Goal: Transaction & Acquisition: Purchase product/service

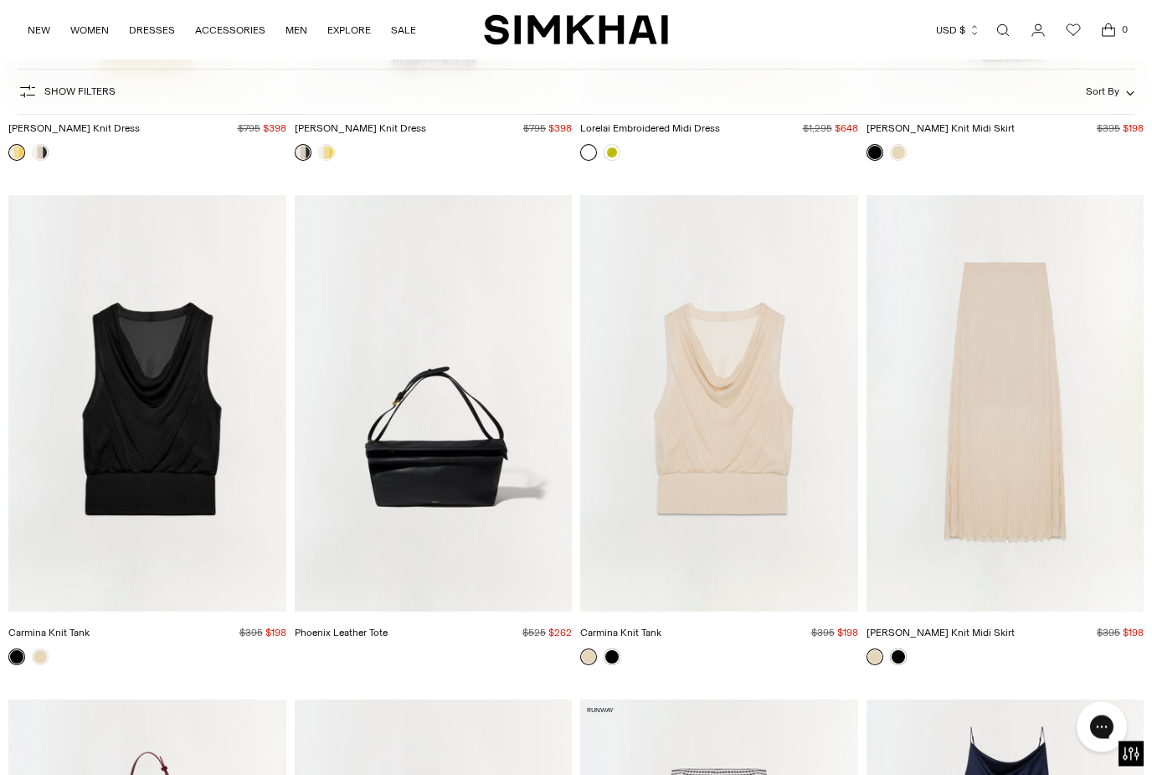
scroll to position [5554, 0]
click at [904, 658] on link at bounding box center [898, 656] width 17 height 17
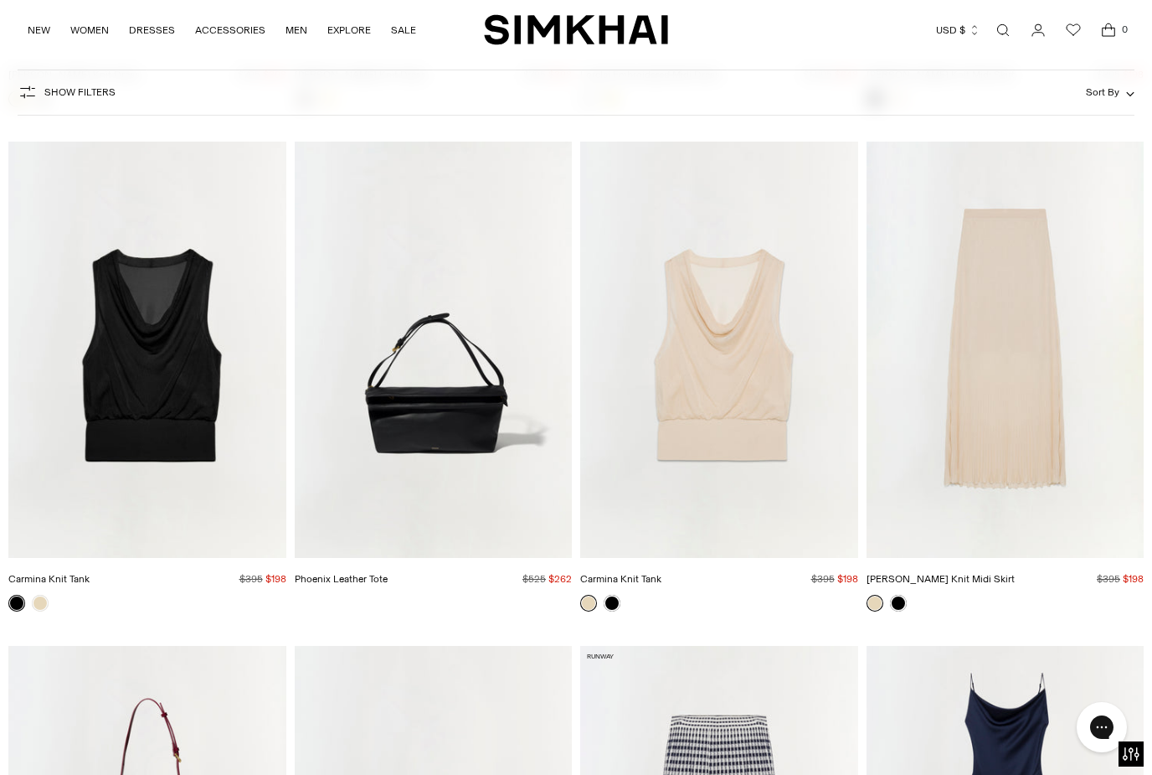
click at [1016, 428] on img "Gennie Knit Midi Skirt" at bounding box center [1006, 350] width 278 height 416
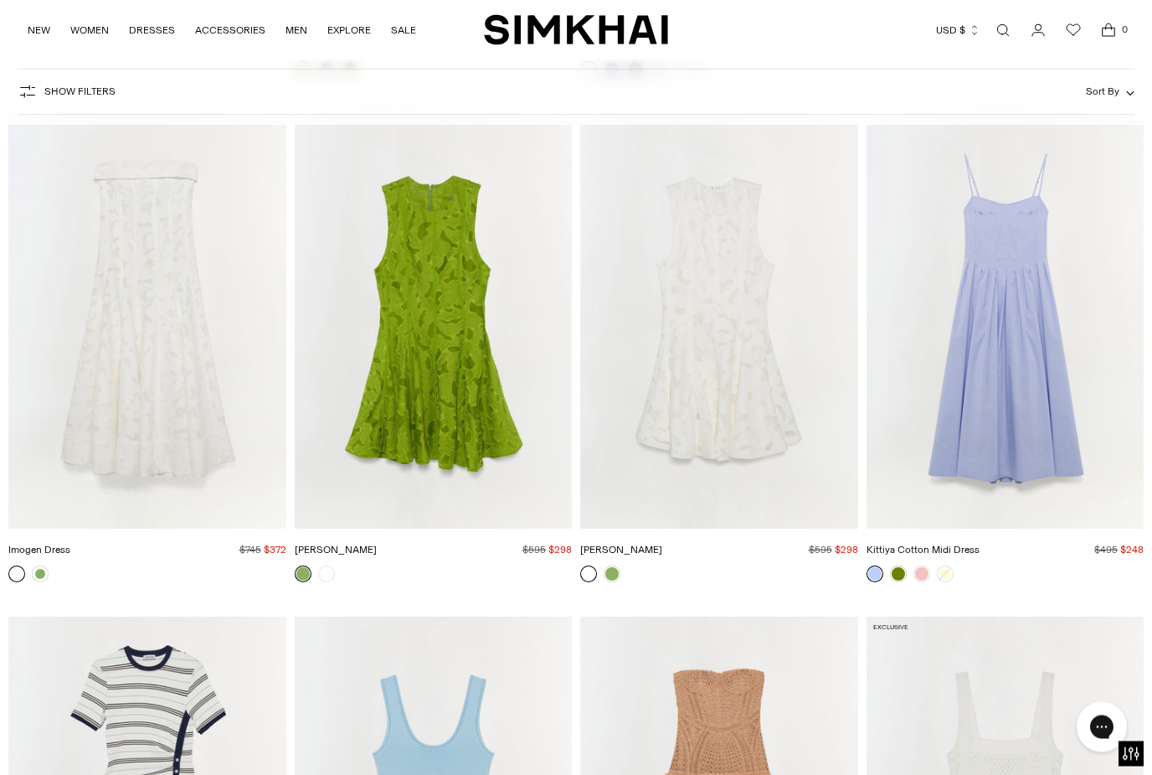
scroll to position [17626, 0]
click at [48, 572] on link at bounding box center [40, 573] width 17 height 17
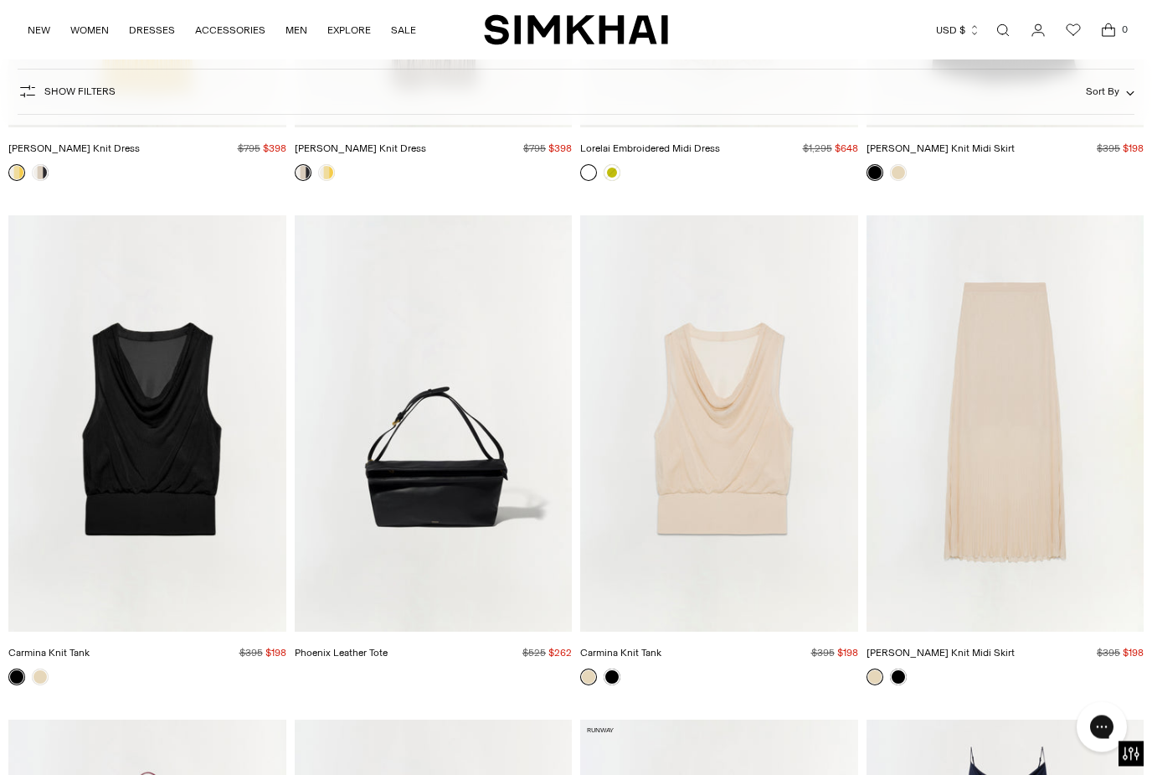
scroll to position [5535, 0]
click at [905, 673] on link at bounding box center [898, 675] width 17 height 17
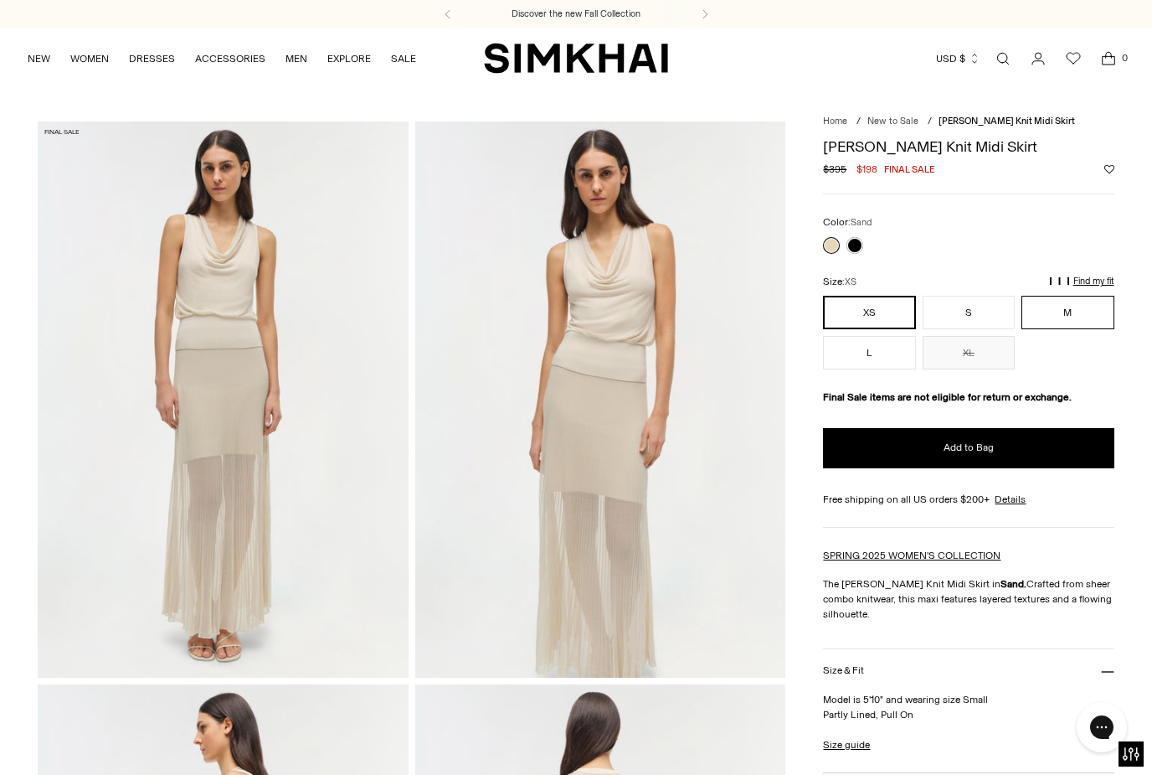
click at [1085, 318] on button "M" at bounding box center [1068, 313] width 92 height 34
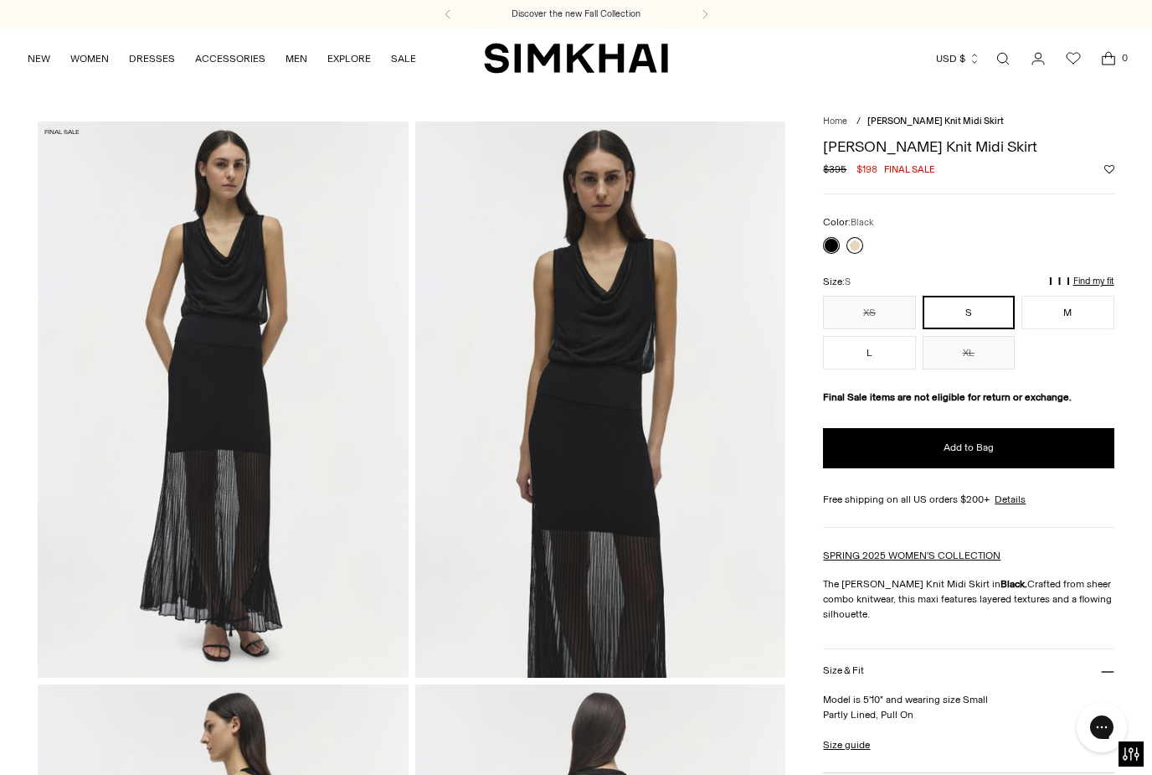
click at [861, 245] on link at bounding box center [855, 245] width 17 height 17
click at [1070, 308] on button "M" at bounding box center [1068, 313] width 92 height 34
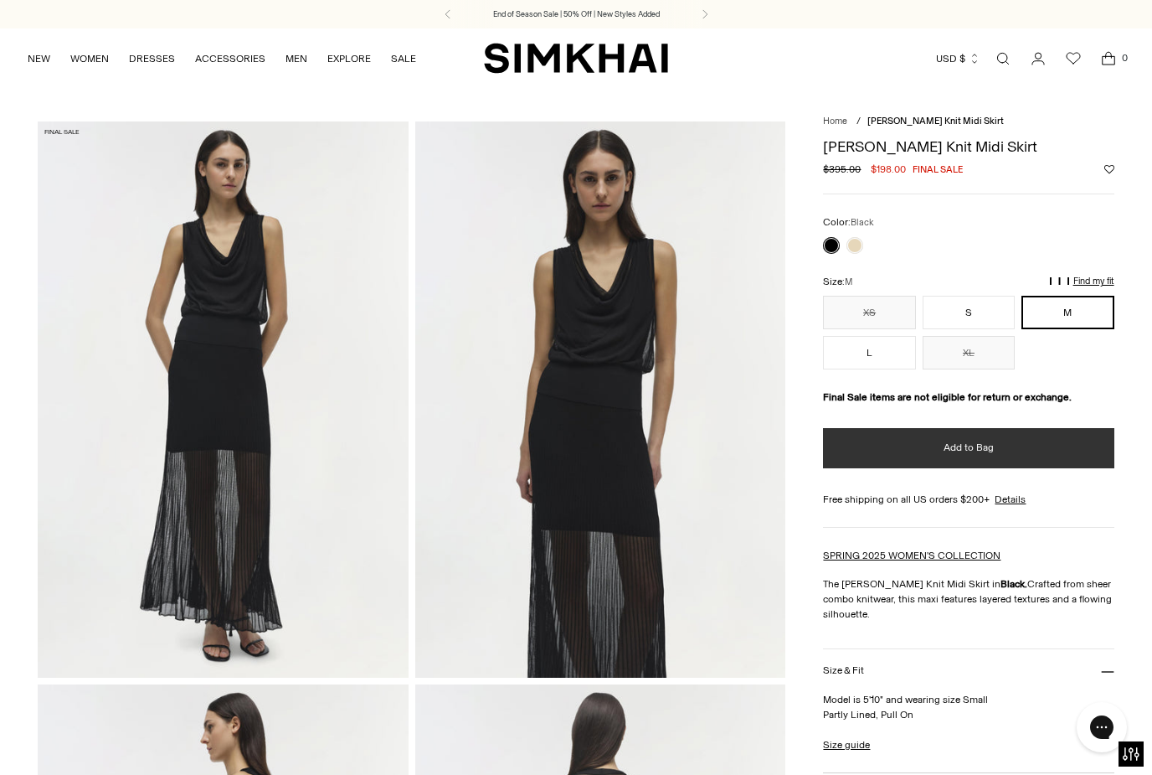
click at [933, 457] on button "Add to Bag" at bounding box center [968, 448] width 291 height 40
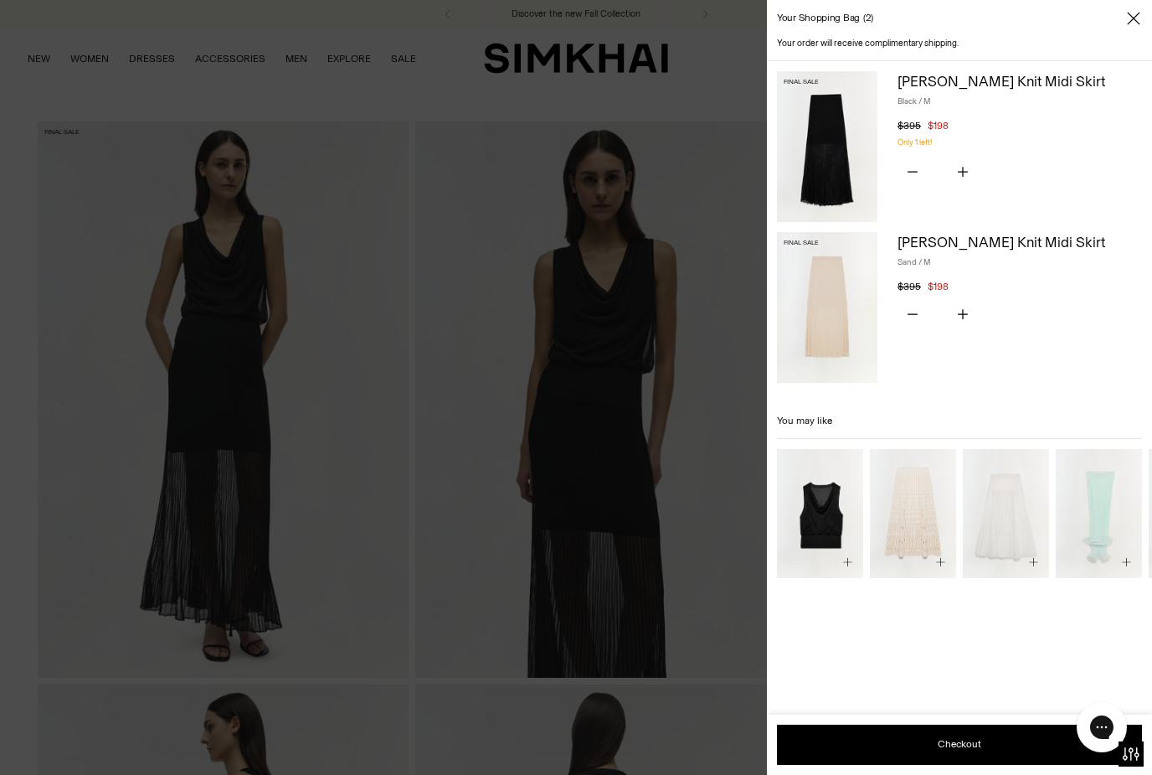
click at [1136, 13] on icon "Close" at bounding box center [1133, 18] width 13 height 17
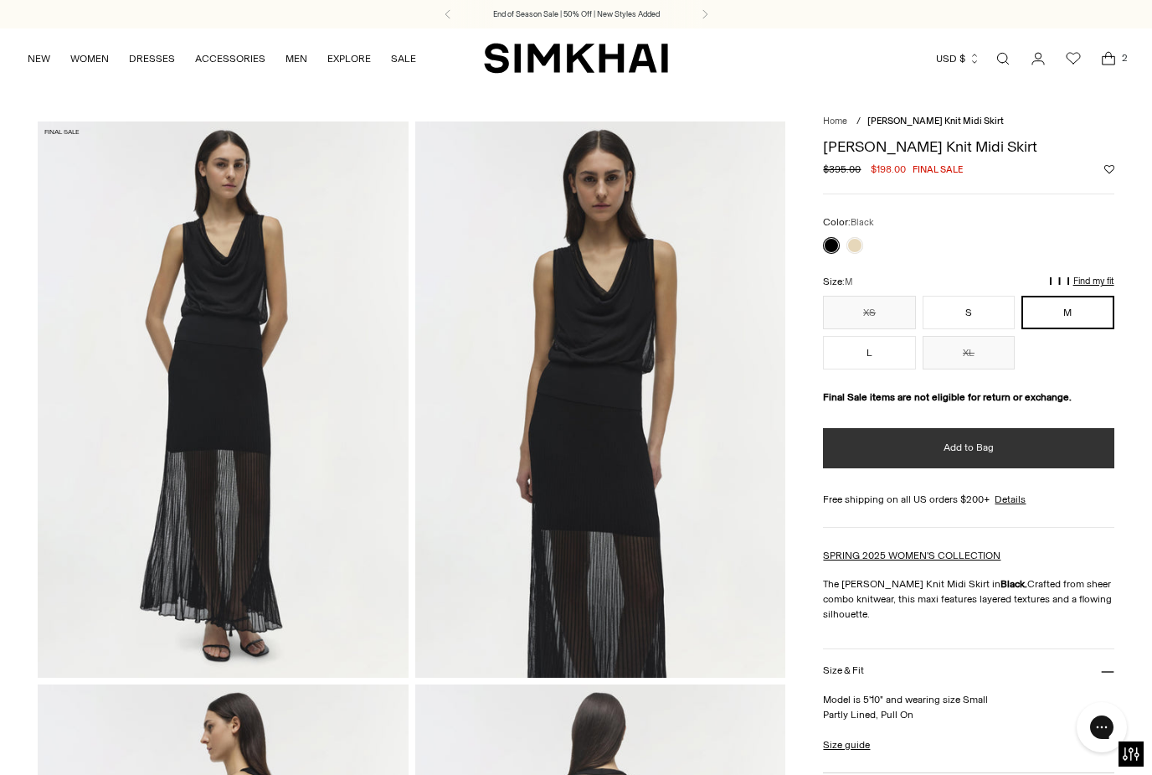
click at [1008, 464] on button "Add to Bag" at bounding box center [968, 448] width 291 height 40
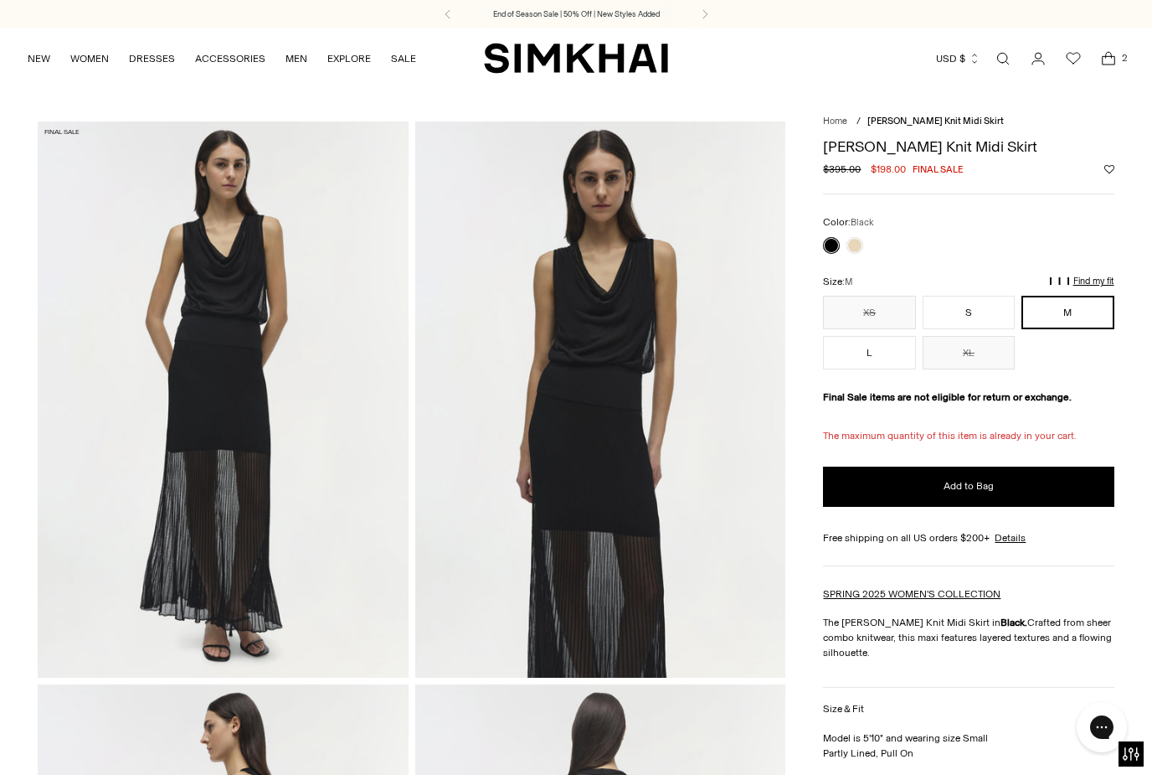
click at [1119, 66] on icon "Open cart modal" at bounding box center [1108, 58] width 23 height 17
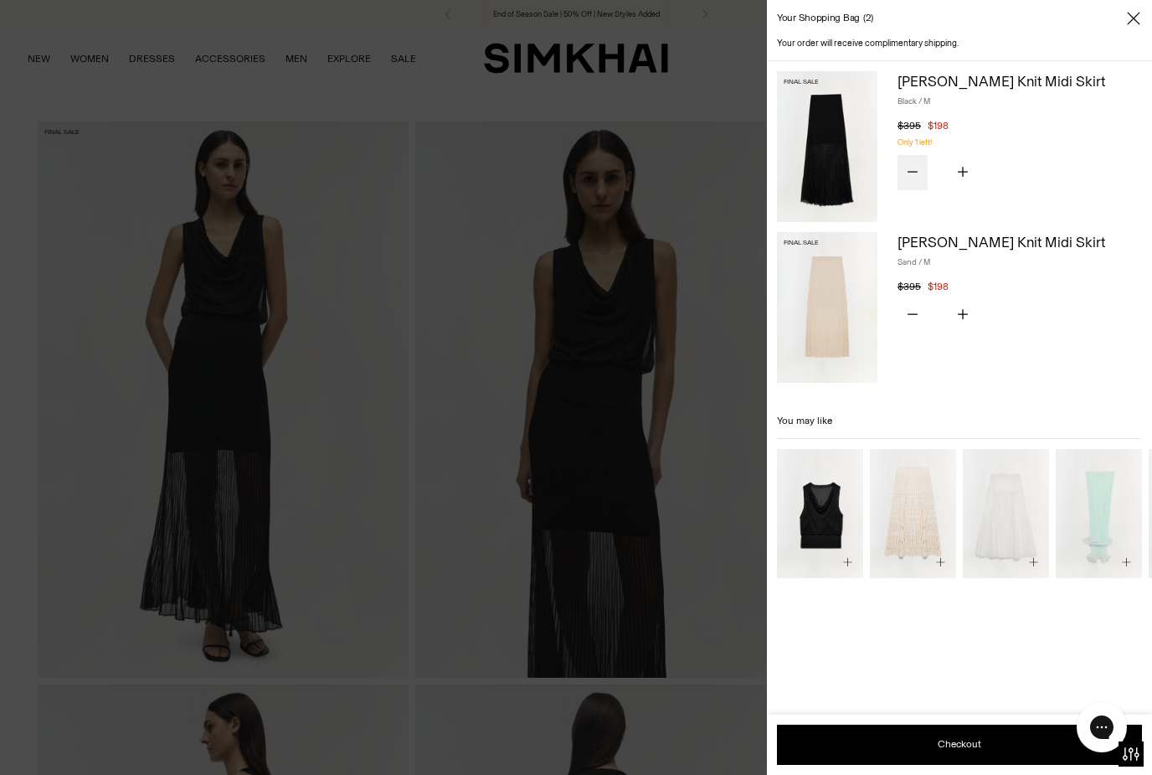
click at [925, 165] on button "Subtract product quantity" at bounding box center [913, 172] width 30 height 35
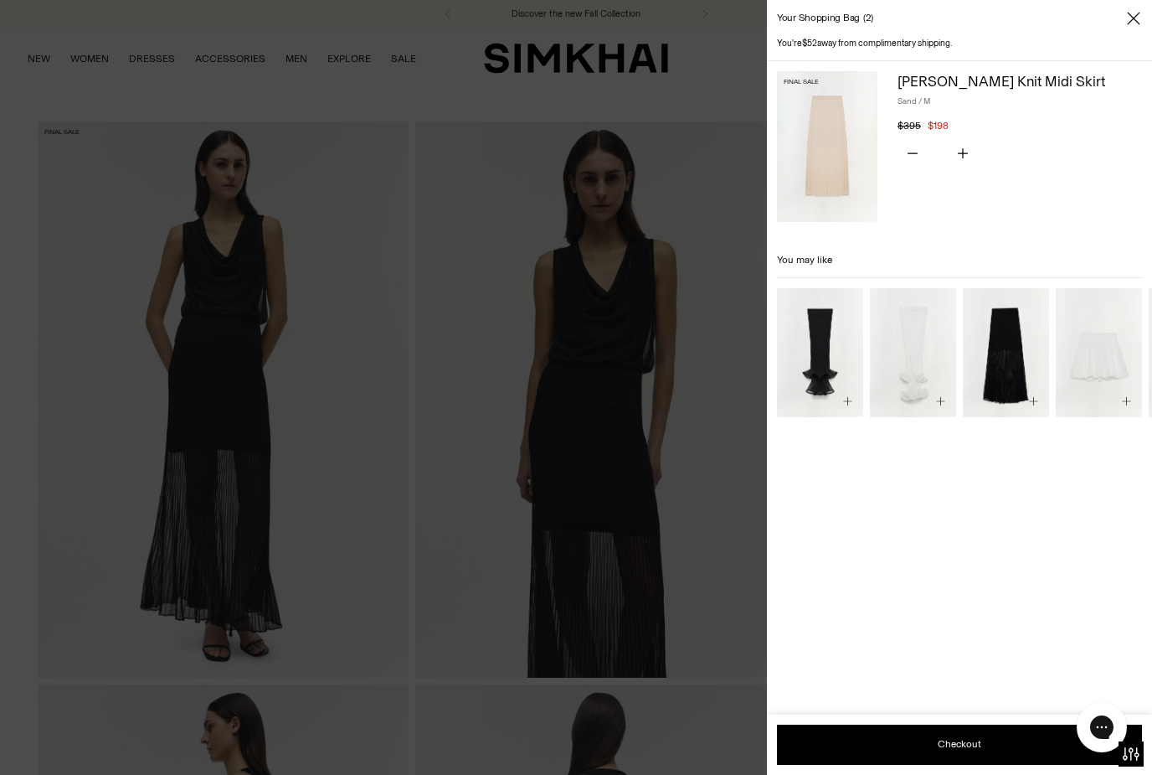
click at [1129, 18] on icon "Close" at bounding box center [1133, 18] width 13 height 17
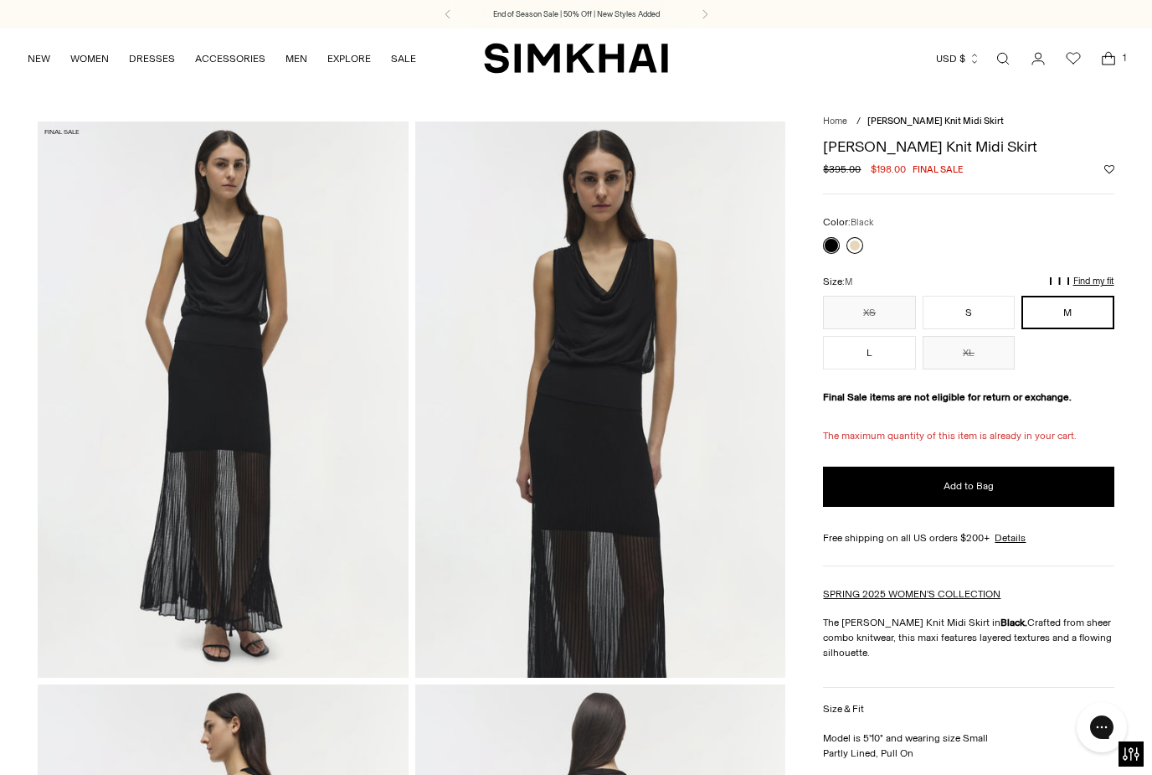
click at [861, 250] on link at bounding box center [855, 245] width 17 height 17
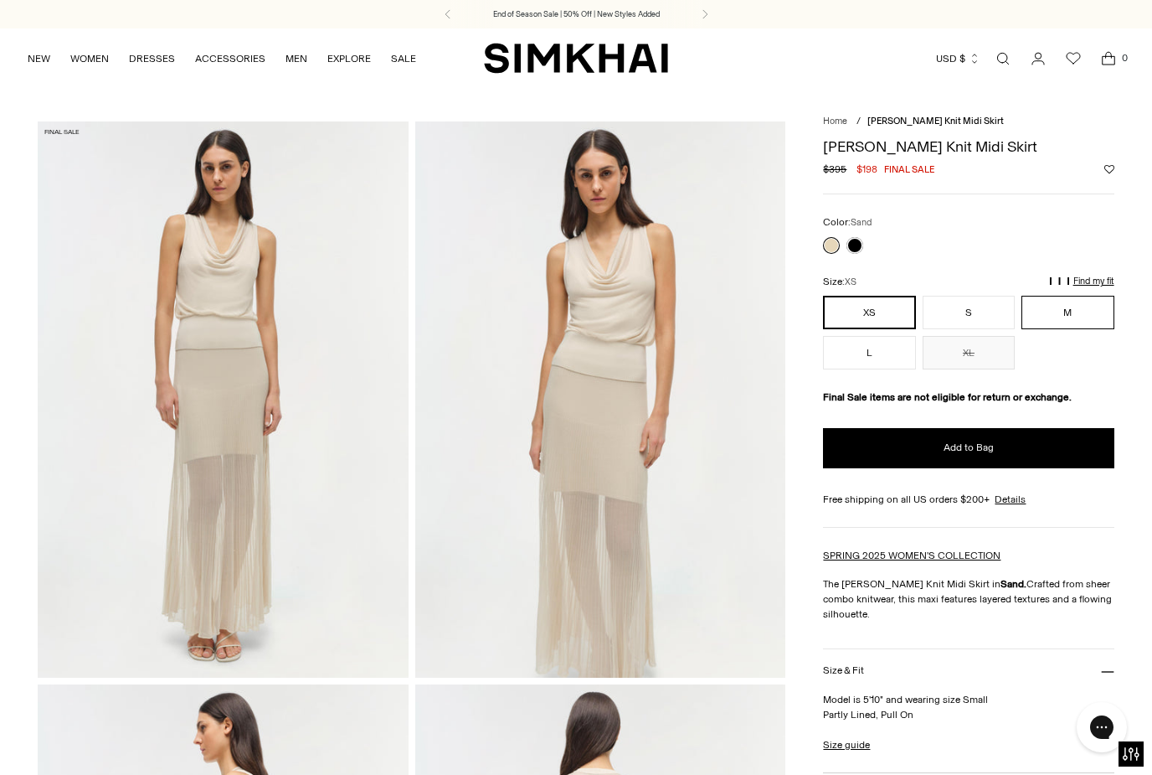
click at [1074, 309] on button "M" at bounding box center [1068, 313] width 92 height 34
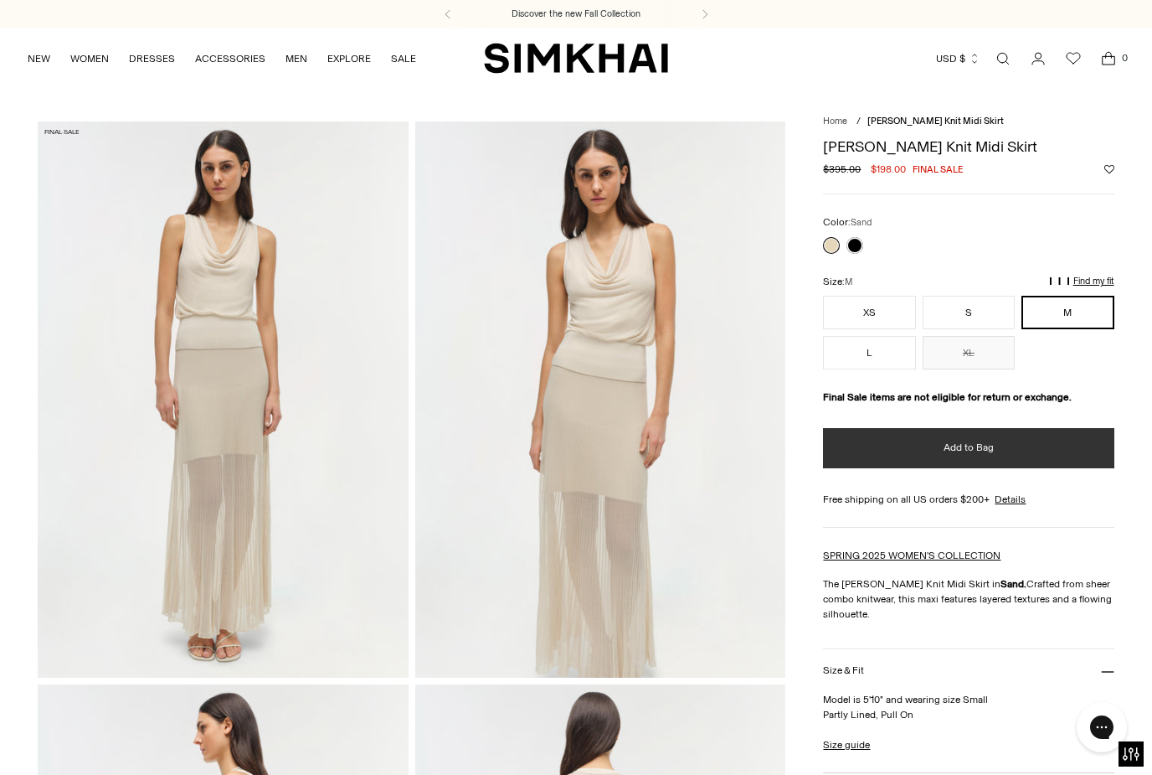
click at [1035, 452] on button "Add to Bag" at bounding box center [968, 448] width 291 height 40
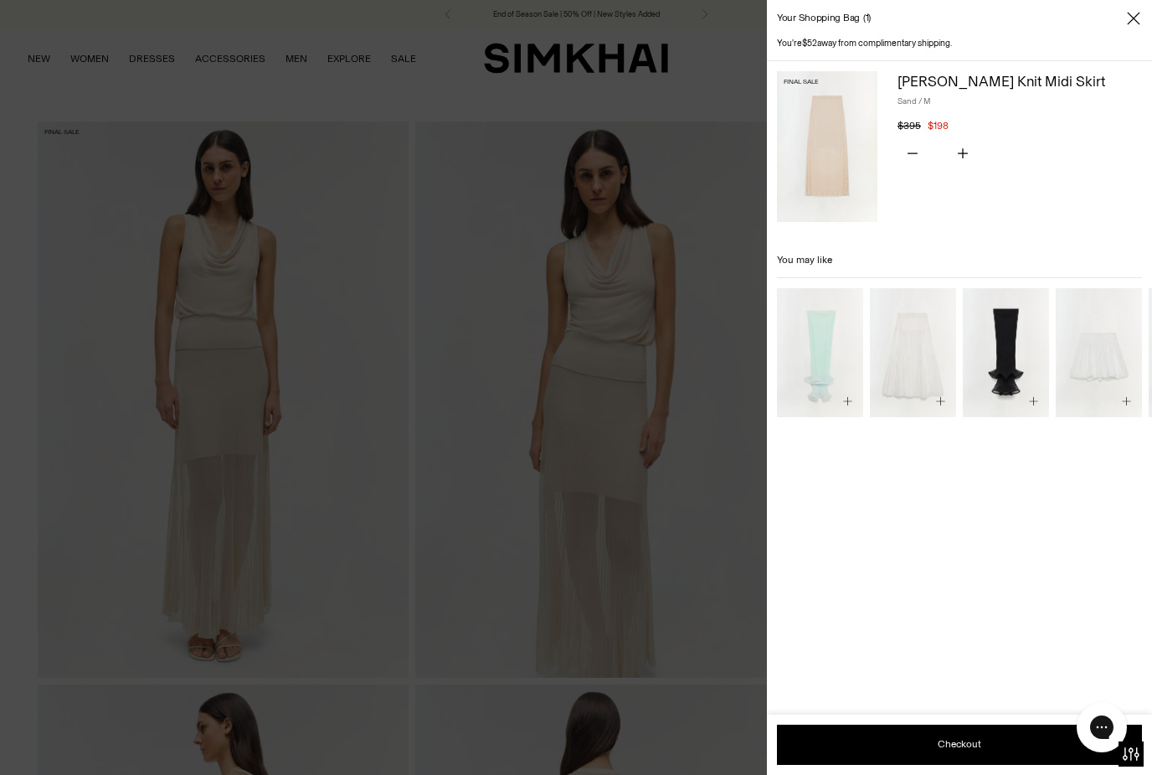
click at [1139, 18] on icon "Close" at bounding box center [1133, 18] width 13 height 17
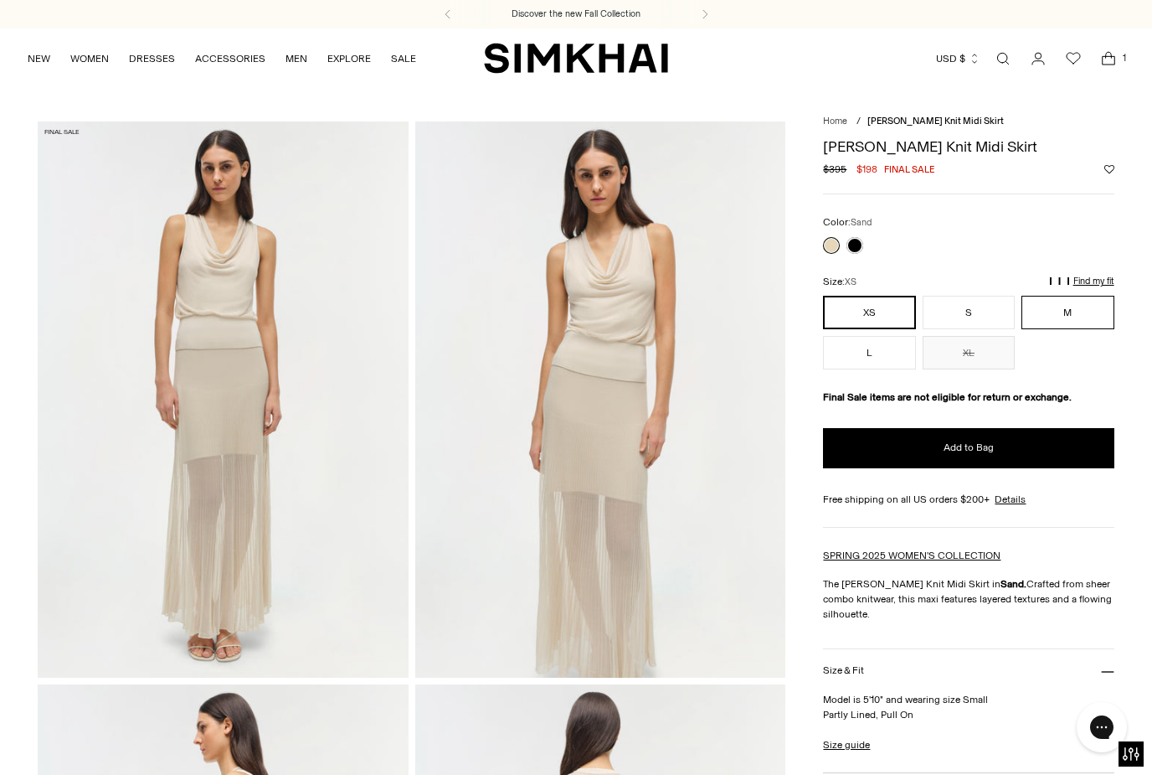
click at [1081, 317] on button "M" at bounding box center [1068, 313] width 92 height 34
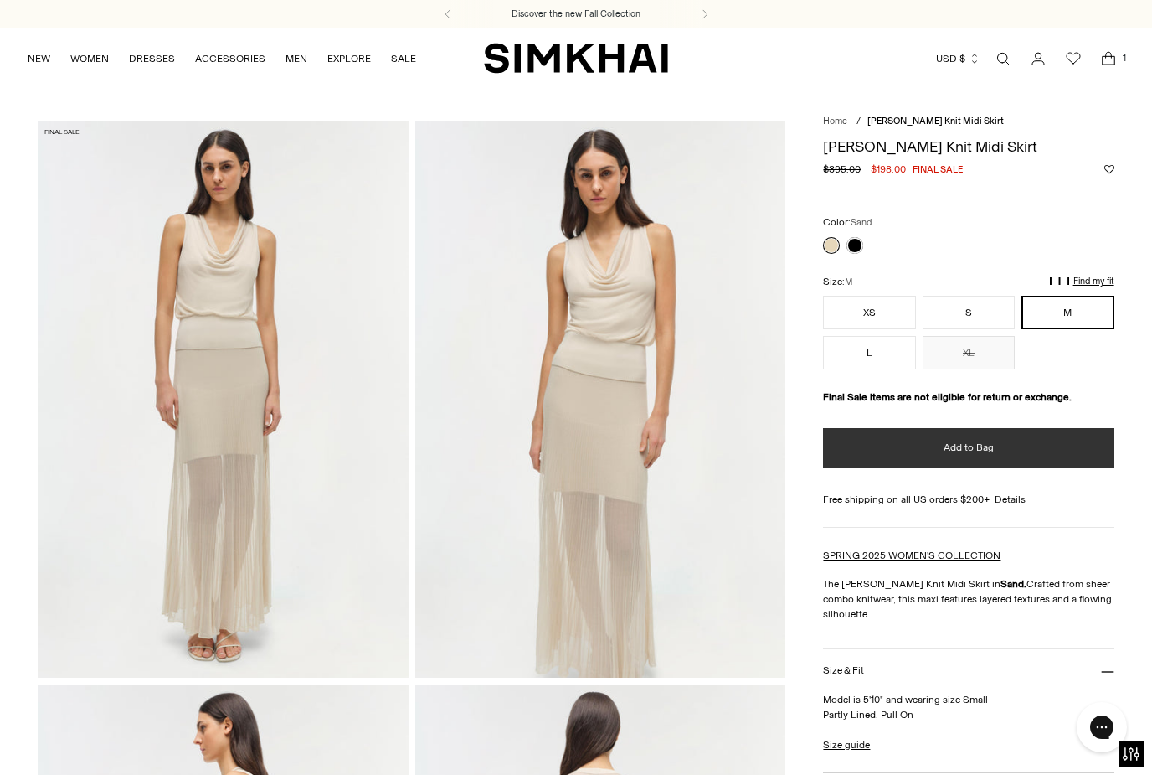
click at [977, 454] on span "Add to Bag" at bounding box center [969, 448] width 50 height 14
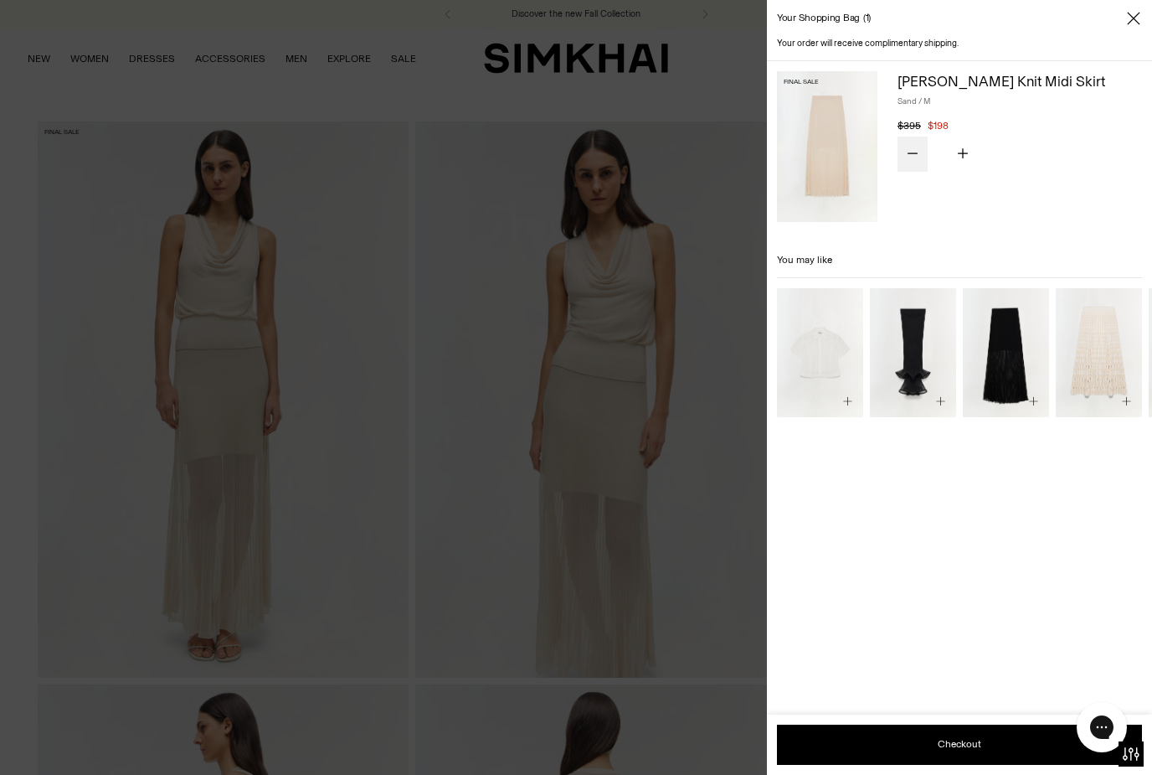
click at [914, 154] on button "Subtract product quantity" at bounding box center [913, 154] width 30 height 35
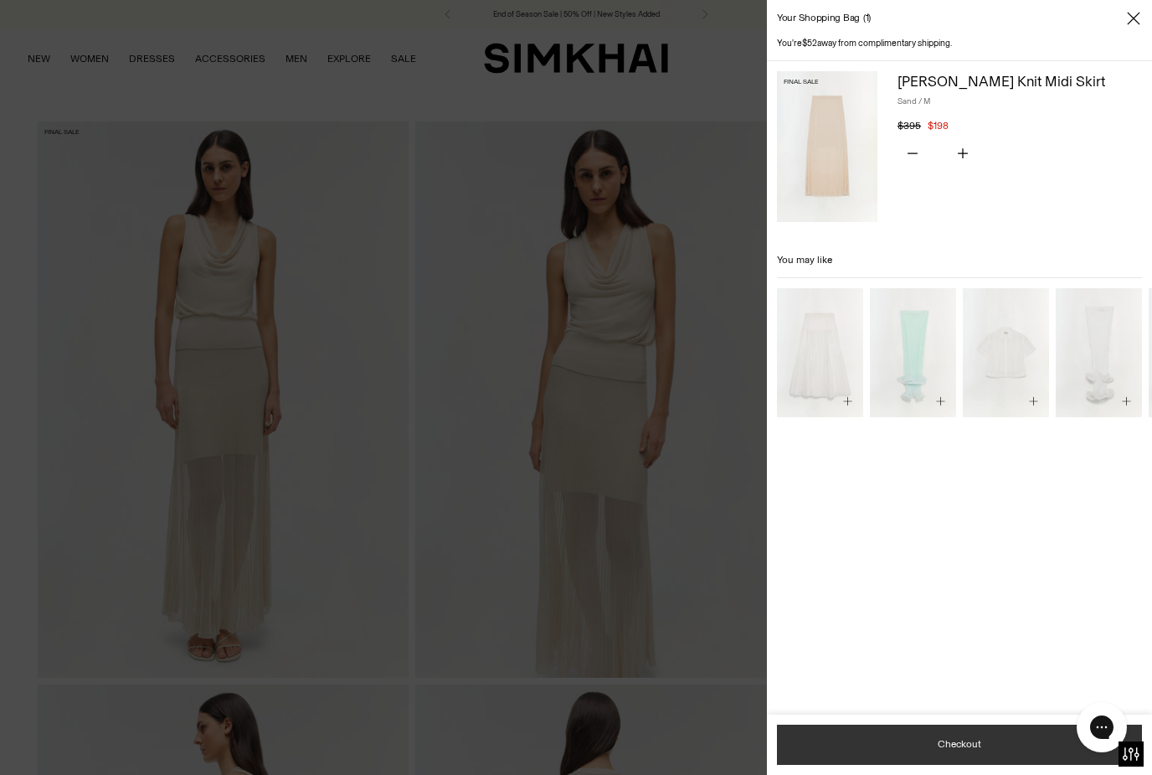
click at [966, 744] on button "Checkout" at bounding box center [959, 744] width 365 height 40
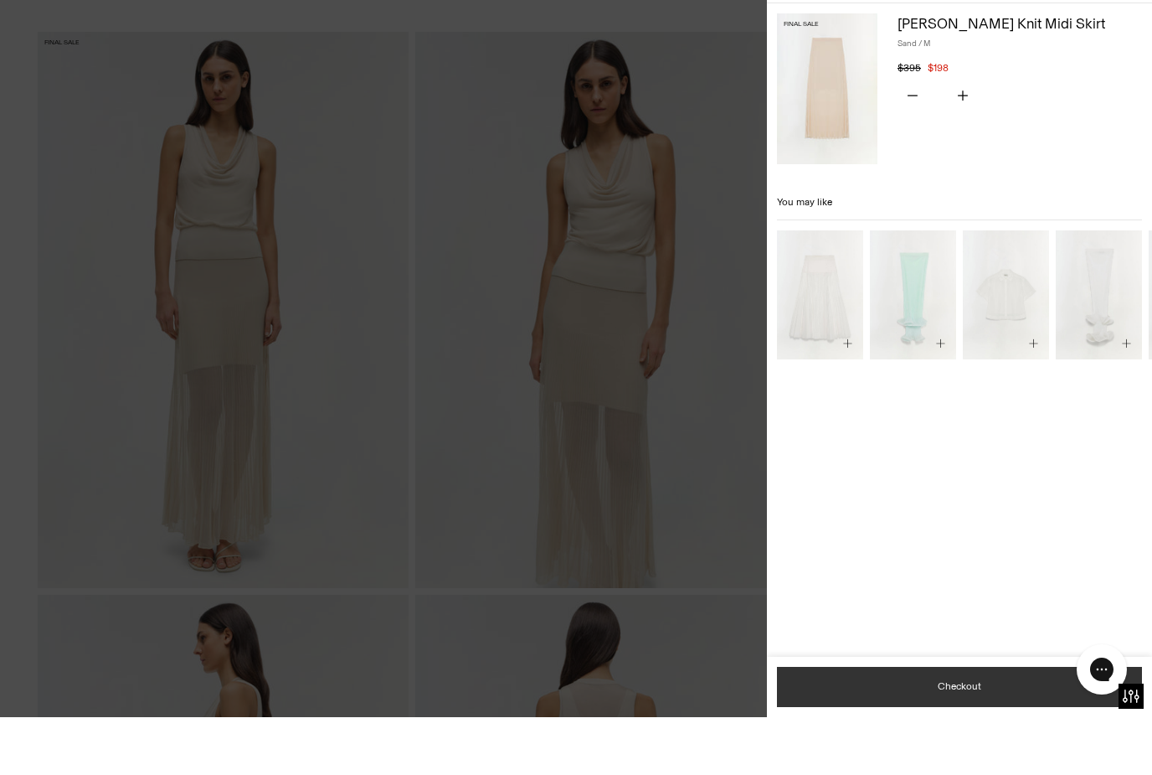
scroll to position [90, 0]
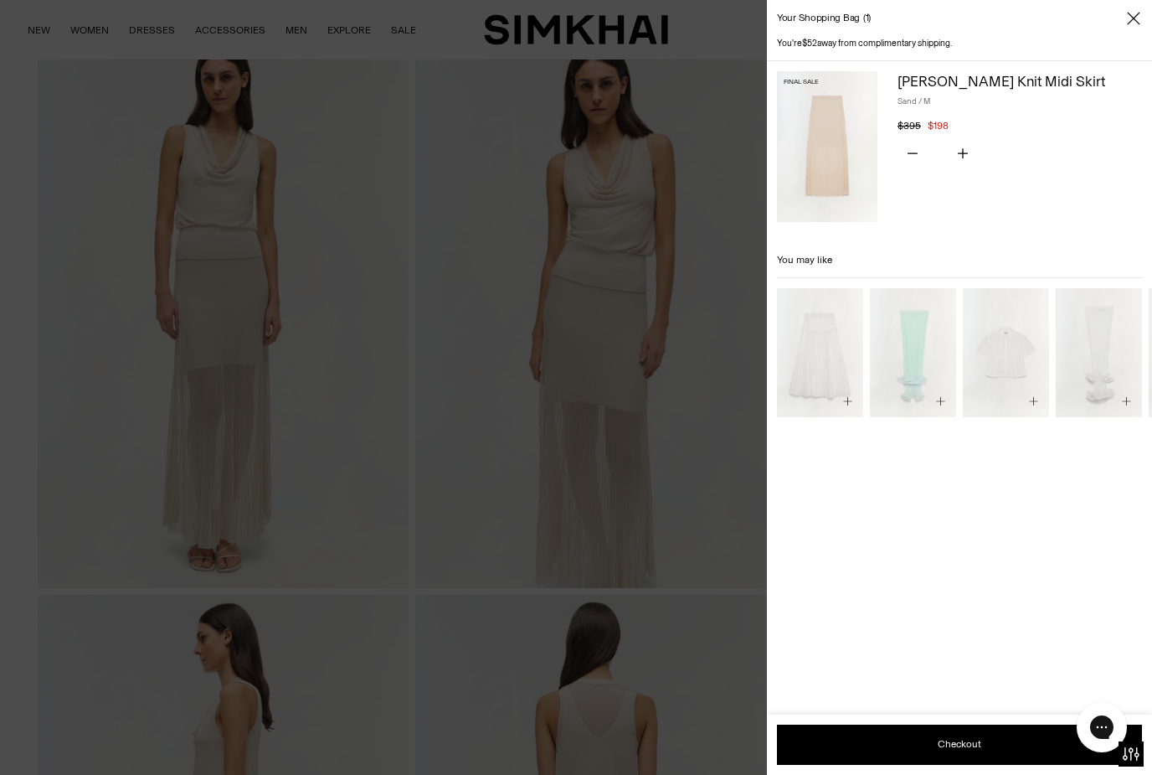
click at [1132, 15] on icon "Close" at bounding box center [1133, 18] width 13 height 17
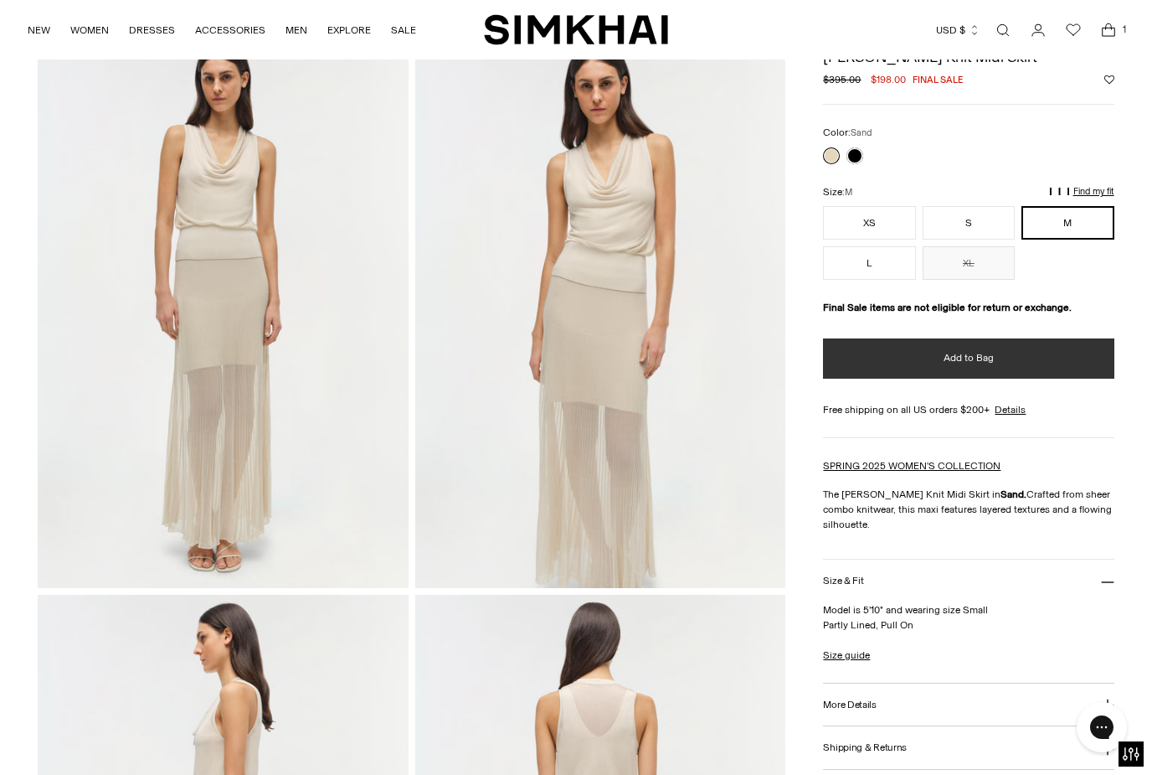
click at [990, 365] on span "Add to Bag" at bounding box center [969, 358] width 50 height 14
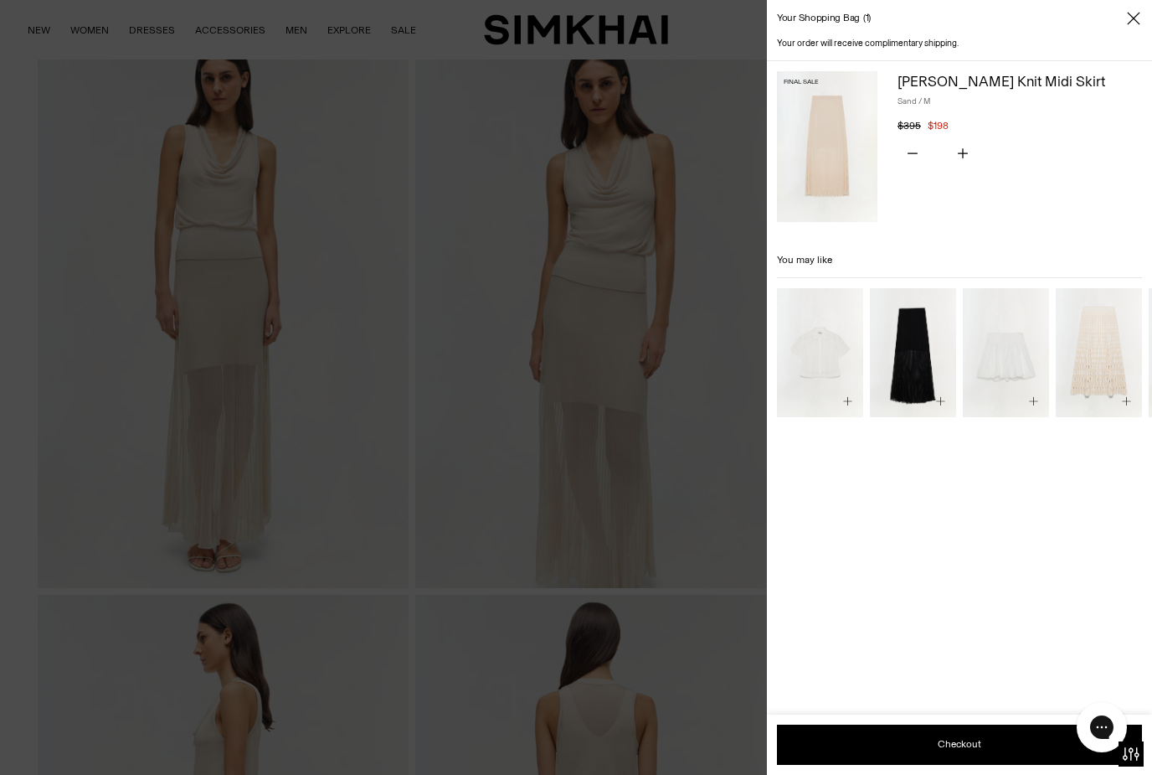
click at [1141, 13] on span "Close" at bounding box center [1134, 18] width 17 height 17
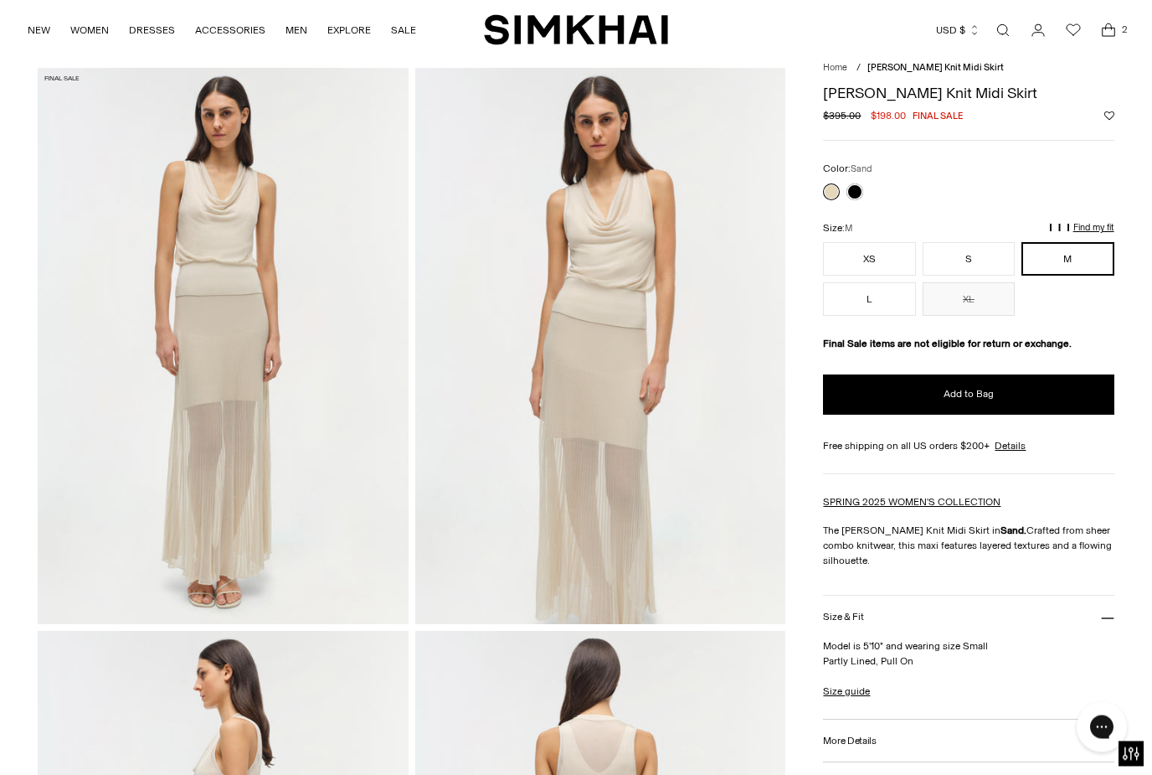
scroll to position [3, 0]
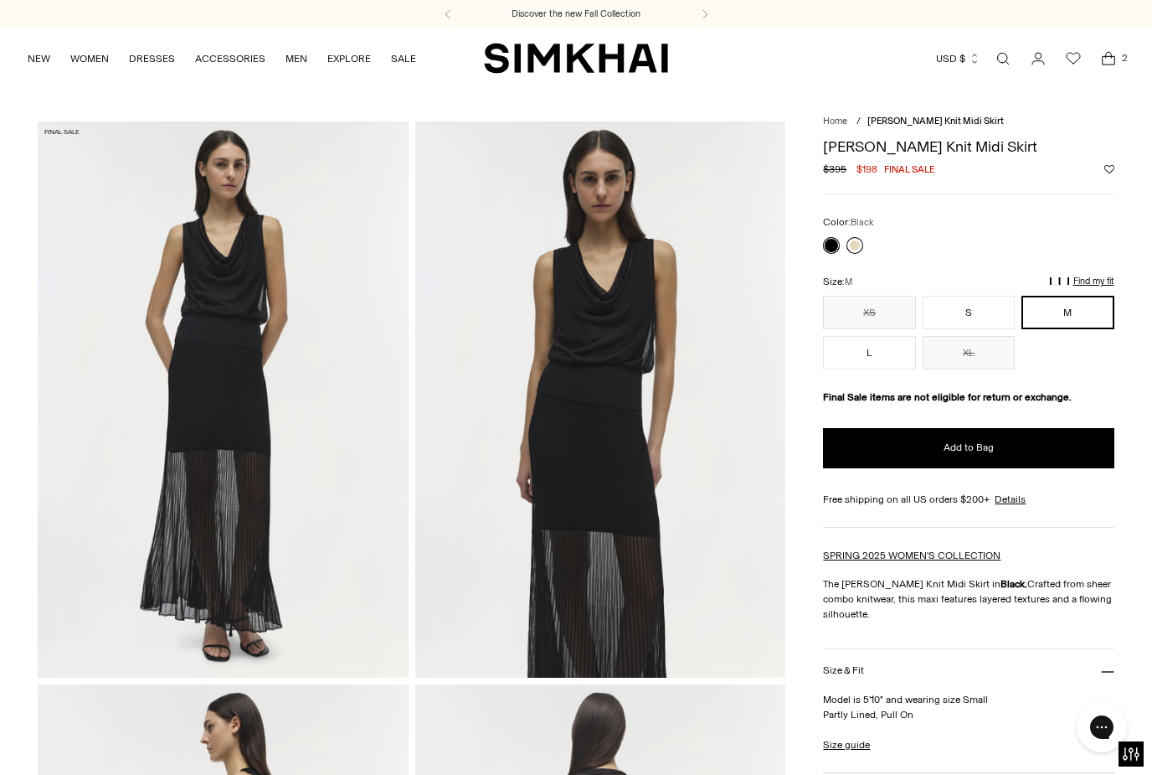
click at [863, 242] on link at bounding box center [855, 245] width 17 height 17
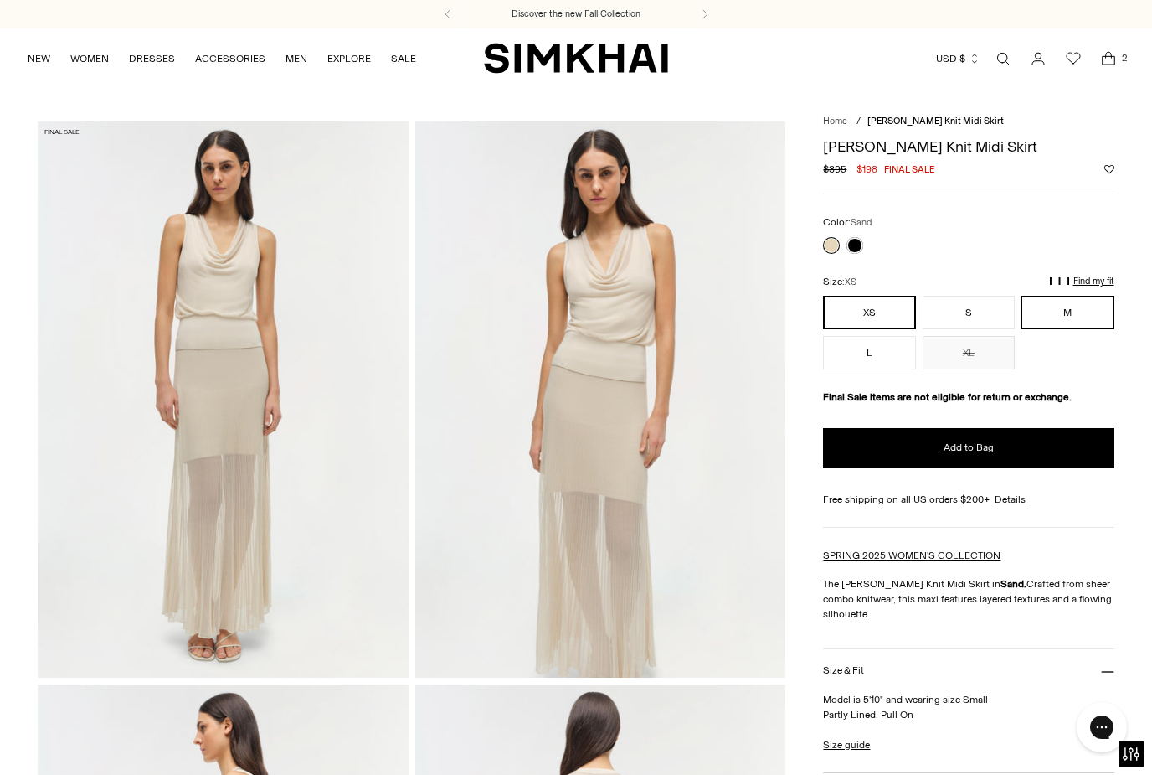
click at [1080, 321] on button "M" at bounding box center [1068, 313] width 92 height 34
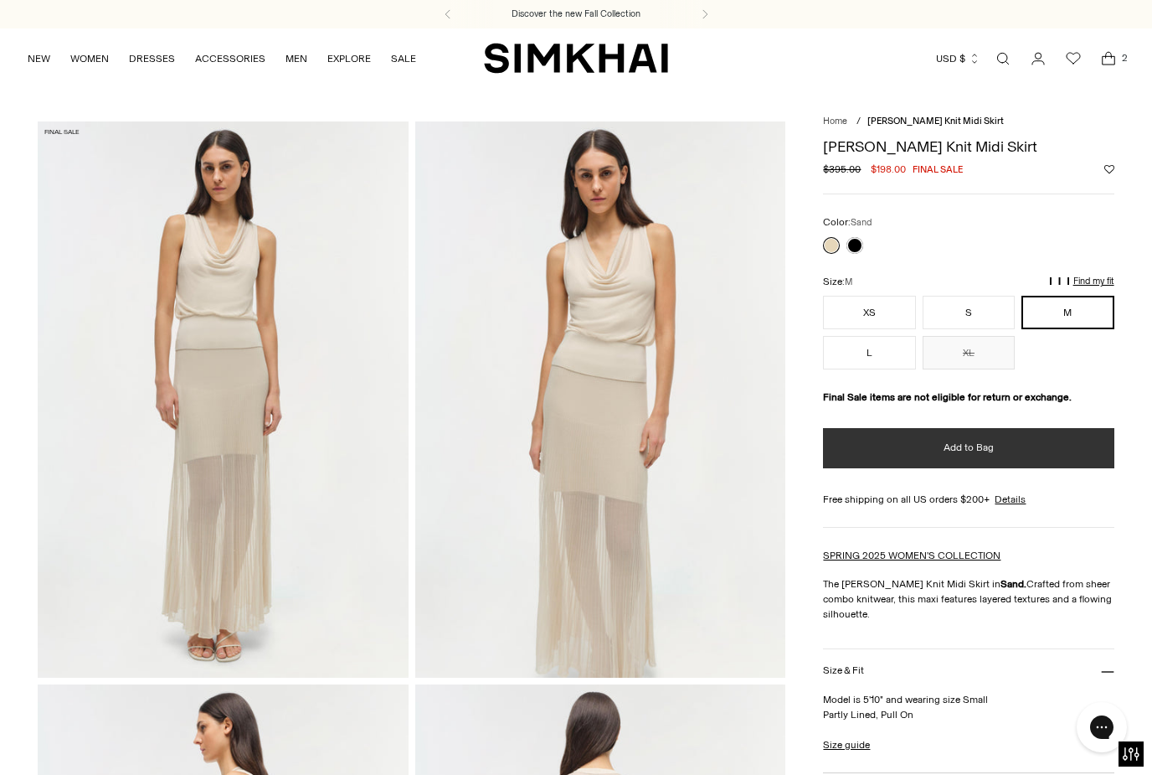
click at [995, 458] on button "Add to Bag" at bounding box center [968, 448] width 291 height 40
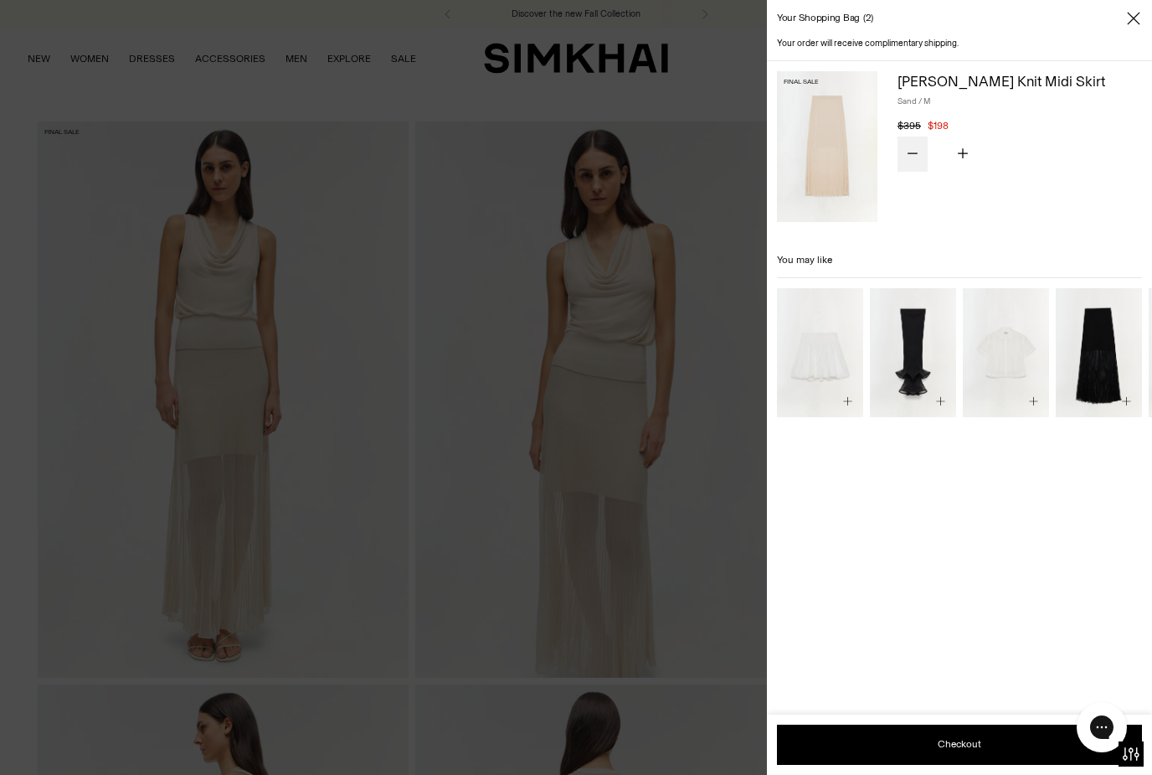
click at [910, 152] on icon "Subtract product quantity" at bounding box center [913, 152] width 10 height 1
click at [916, 148] on icon "Subtract product quantity" at bounding box center [913, 153] width 10 height 10
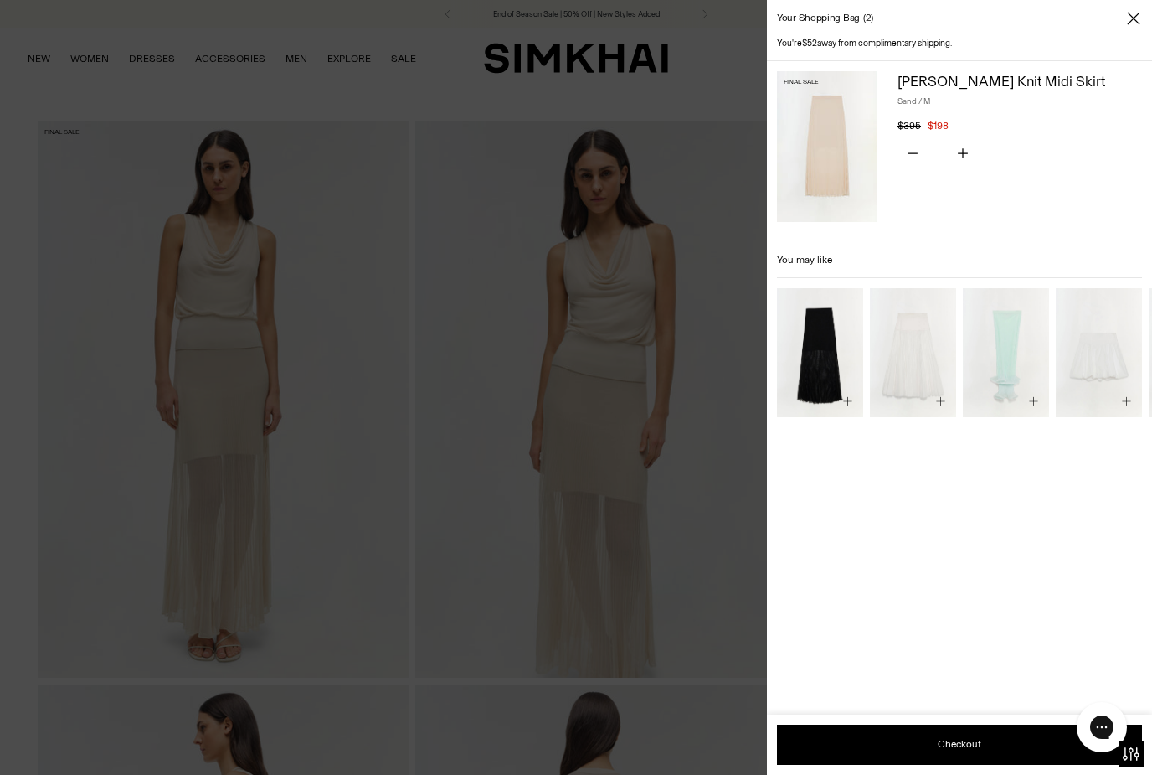
click at [743, 358] on div at bounding box center [576, 387] width 1152 height 775
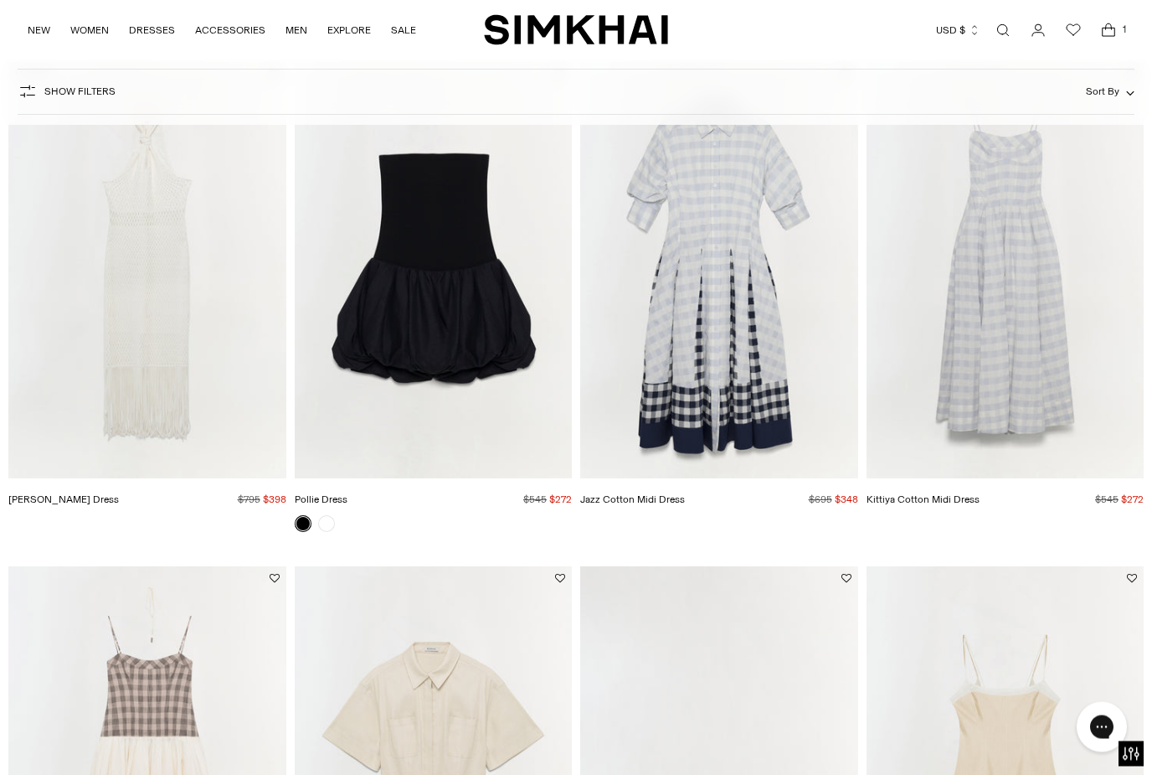
scroll to position [355, 0]
